Goal: Information Seeking & Learning: Find specific fact

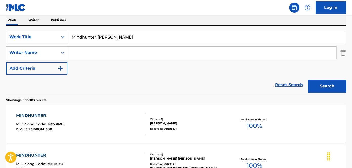
click at [67, 51] on input "Search Form" at bounding box center [201, 53] width 269 height 12
click at [61, 53] on icon "Search Form" at bounding box center [62, 52] width 5 height 5
click at [99, 81] on div "Reset Search Search" at bounding box center [176, 85] width 340 height 20
click at [98, 53] on input "Search Form" at bounding box center [201, 53] width 269 height 12
click at [105, 54] on input "Search Form" at bounding box center [201, 53] width 269 height 12
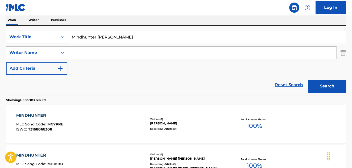
paste input "[PERSON_NAME]"
click at [326, 87] on button "Search" at bounding box center [327, 86] width 38 height 13
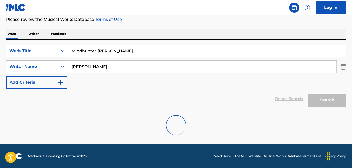
scroll to position [52, 0]
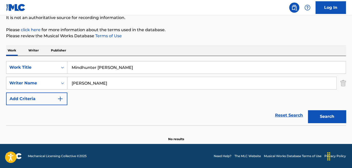
drag, startPoint x: 96, startPoint y: 81, endPoint x: 57, endPoint y: 83, distance: 38.8
click at [57, 83] on div "SearchWithCriteria2e6fb245-5c5a-4b8f-a32e-5af76f0fbe51 Writer Name [PERSON_NAME]" at bounding box center [176, 83] width 340 height 13
paste input "[PERSON_NAME]"
type input "[PERSON_NAME]"
click at [308, 110] on button "Search" at bounding box center [327, 116] width 38 height 13
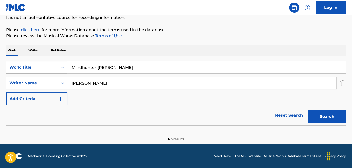
drag, startPoint x: 89, startPoint y: 65, endPoint x: 34, endPoint y: 65, distance: 55.0
click at [35, 65] on div "SearchWithCriteria6474575c-79e1-46b9-8d69-cc4dbbcfba01 Work Title Mindhunter [P…" at bounding box center [176, 67] width 340 height 13
paste input "People V [PERSON_NAME]"
type input "People V [PERSON_NAME]"
click at [317, 112] on button "Search" at bounding box center [327, 116] width 38 height 13
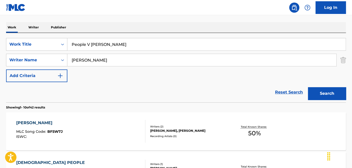
scroll to position [98, 0]
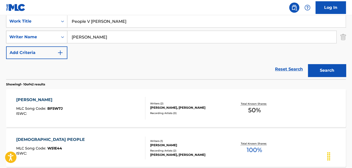
drag, startPoint x: 106, startPoint y: 35, endPoint x: 48, endPoint y: 36, distance: 58.3
click at [49, 36] on div "SearchWithCriteria2e6fb245-5c5a-4b8f-a32e-5af76f0fbe51 Writer Name [PERSON_NAME]" at bounding box center [176, 37] width 340 height 13
paste input "[PERSON_NAME]"
type input "[PERSON_NAME]"
click at [328, 70] on button "Search" at bounding box center [327, 70] width 38 height 13
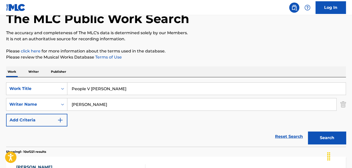
scroll to position [29, 0]
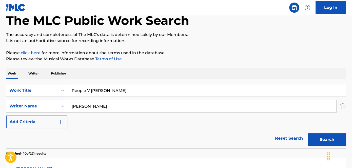
click at [134, 91] on input "People V [PERSON_NAME]" at bounding box center [206, 90] width 279 height 12
paste input "Unpleasantville"
type input "Unpleasantville"
click at [333, 140] on button "Search" at bounding box center [327, 139] width 38 height 13
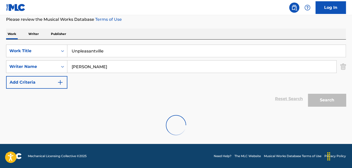
scroll to position [52, 0]
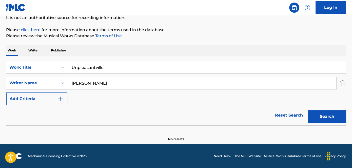
drag, startPoint x: 104, startPoint y: 79, endPoint x: 59, endPoint y: 87, distance: 45.7
click at [56, 85] on div "SearchWithCriteria2e6fb245-5c5a-4b8f-a32e-5af76f0fbe51 Writer Name [PERSON_NAME]" at bounding box center [176, 83] width 340 height 13
paste input "[PERSON_NAME]"
click at [343, 114] on button "Search" at bounding box center [327, 116] width 38 height 13
drag, startPoint x: 117, startPoint y: 68, endPoint x: 111, endPoint y: 67, distance: 6.2
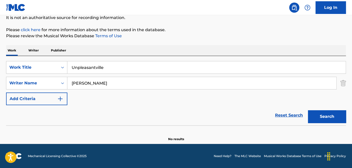
click at [111, 67] on input "Unpleasantville" at bounding box center [206, 67] width 279 height 12
click at [114, 84] on input "[PERSON_NAME]" at bounding box center [201, 83] width 269 height 12
paste input "Wilso"
type input "[PERSON_NAME]"
click at [329, 114] on button "Search" at bounding box center [327, 116] width 38 height 13
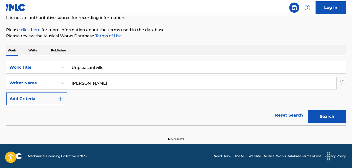
click at [143, 58] on div "SearchWithCriteria6474575c-79e1-46b9-8d69-cc4dbbcfba01 Work Title Unpleasantvil…" at bounding box center [176, 90] width 340 height 69
click at [139, 68] on input "Unpleasantville" at bounding box center [206, 67] width 279 height 12
paste input "The Hills Have Eyelashes"
type input "The Hills Have Eyelashes"
click at [331, 119] on button "Search" at bounding box center [327, 116] width 38 height 13
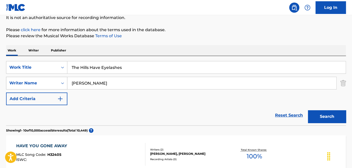
drag, startPoint x: 98, startPoint y: 83, endPoint x: 34, endPoint y: 81, distance: 64.7
click at [34, 81] on div "SearchWithCriteria2e6fb245-5c5a-4b8f-a32e-5af76f0fbe51 Writer Name [PERSON_NAME]" at bounding box center [176, 83] width 340 height 13
paste input "[PERSON_NAME]"
click at [324, 114] on button "Search" at bounding box center [327, 116] width 38 height 13
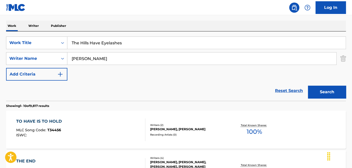
scroll to position [75, 0]
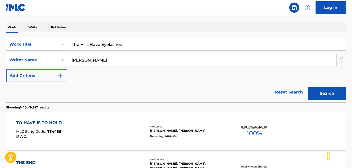
click at [102, 64] on input "[PERSON_NAME]" at bounding box center [201, 60] width 269 height 12
paste input "[PERSON_NAME]"
type input "[PERSON_NAME]"
click at [327, 94] on button "Search" at bounding box center [327, 93] width 38 height 13
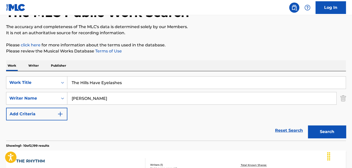
scroll to position [29, 0]
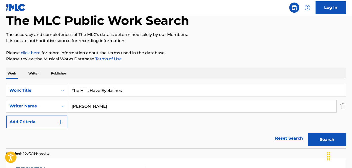
click at [129, 87] on input "The Hills Have Eyelashes" at bounding box center [206, 90] width 279 height 12
paste input "Vanishing Point Break"
type input "Vanishing Point Break"
click at [324, 136] on button "Search" at bounding box center [327, 139] width 38 height 13
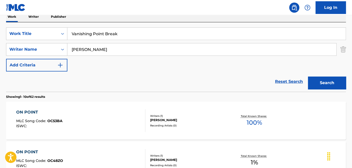
scroll to position [52, 0]
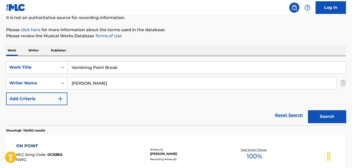
click at [128, 83] on input "[PERSON_NAME]" at bounding box center [201, 83] width 269 height 12
paste input "[PERSON_NAME]"
type input "[PERSON_NAME]"
click at [324, 114] on button "Search" at bounding box center [327, 116] width 38 height 13
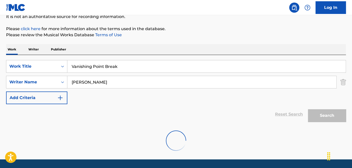
scroll to position [68, 0]
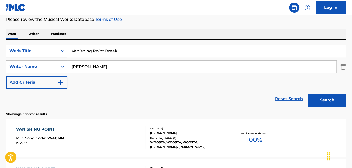
drag, startPoint x: 101, startPoint y: 44, endPoint x: 101, endPoint y: 49, distance: 5.1
click at [101, 46] on input "Vanishing Point Break" at bounding box center [206, 51] width 279 height 12
click at [101, 50] on input "Vanishing Point Break" at bounding box center [206, 51] width 279 height 12
paste input "[PERSON_NAME]"
click at [341, 99] on button "Search" at bounding box center [327, 100] width 38 height 13
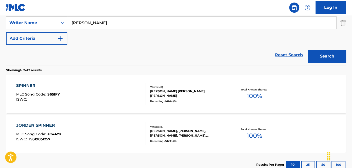
scroll to position [55, 0]
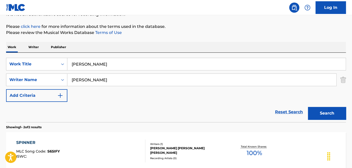
click at [123, 58] on input "[PERSON_NAME]" at bounding box center [206, 64] width 279 height 12
paste input "Oculus Garden"
click at [334, 107] on button "Search" at bounding box center [327, 113] width 38 height 13
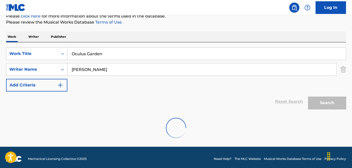
scroll to position [68, 0]
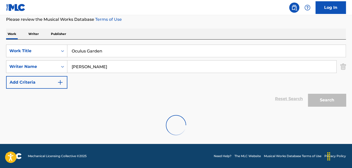
click at [341, 67] on img "Search Form" at bounding box center [344, 66] width 6 height 13
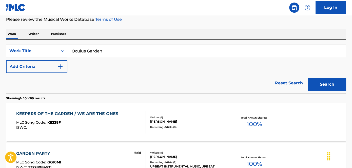
click at [320, 87] on button "Search" at bounding box center [327, 84] width 38 height 13
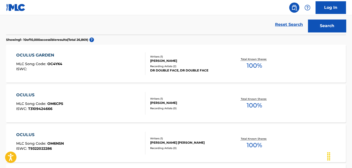
scroll to position [91, 0]
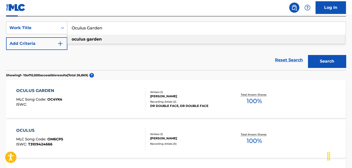
click at [146, 27] on input "Oculus Garden" at bounding box center [206, 28] width 279 height 12
paste input "[PERSON_NAME]"
click at [315, 62] on button "Search" at bounding box center [327, 61] width 38 height 13
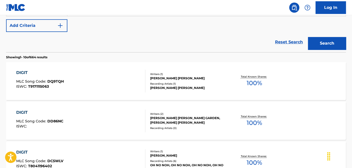
scroll to position [22, 0]
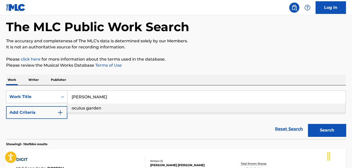
click at [116, 95] on input "[PERSON_NAME]" at bounding box center [206, 97] width 279 height 12
paste input "We Found Gloves"
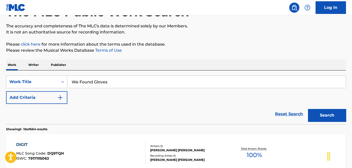
scroll to position [45, 0]
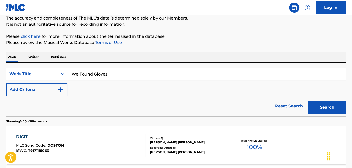
click at [318, 104] on button "Search" at bounding box center [327, 107] width 38 height 13
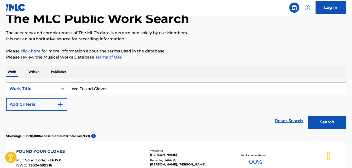
scroll to position [29, 0]
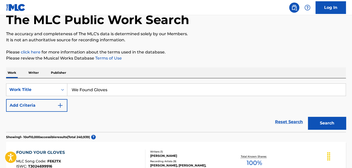
click at [129, 88] on input "We Found Gloves" at bounding box center [206, 90] width 279 height 12
paste input "Dj Snape"
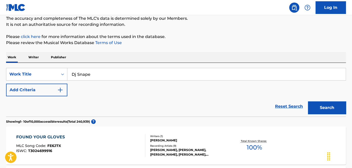
scroll to position [52, 0]
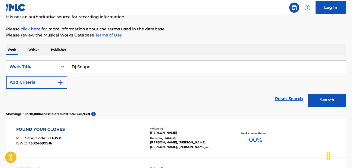
type input "Dj Snape"
click at [326, 100] on button "Search" at bounding box center [327, 100] width 38 height 13
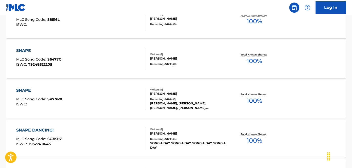
scroll to position [260, 0]
